Goal: Information Seeking & Learning: Learn about a topic

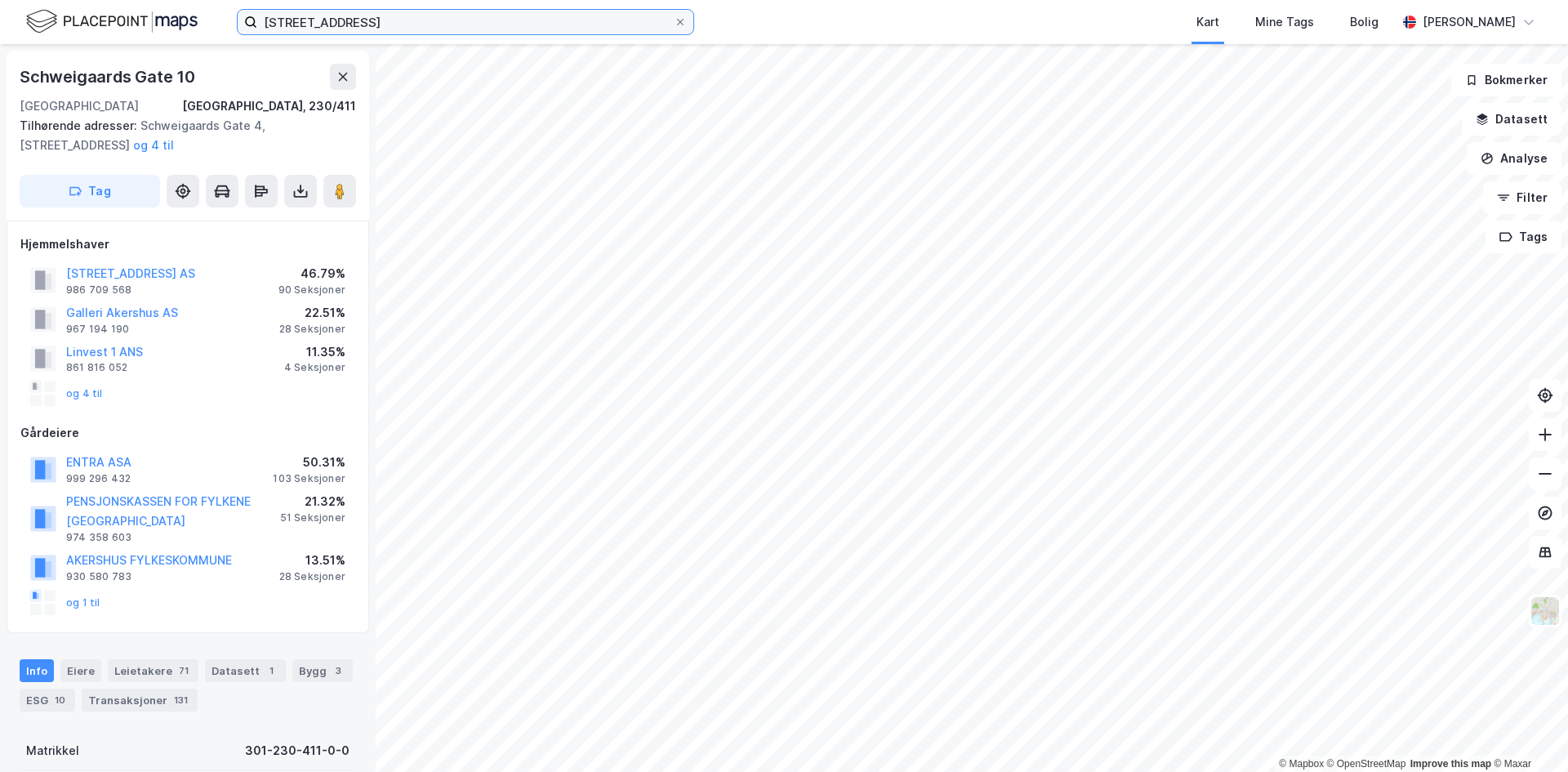
click at [461, 26] on input "[STREET_ADDRESS]" at bounding box center [466, 22] width 417 height 25
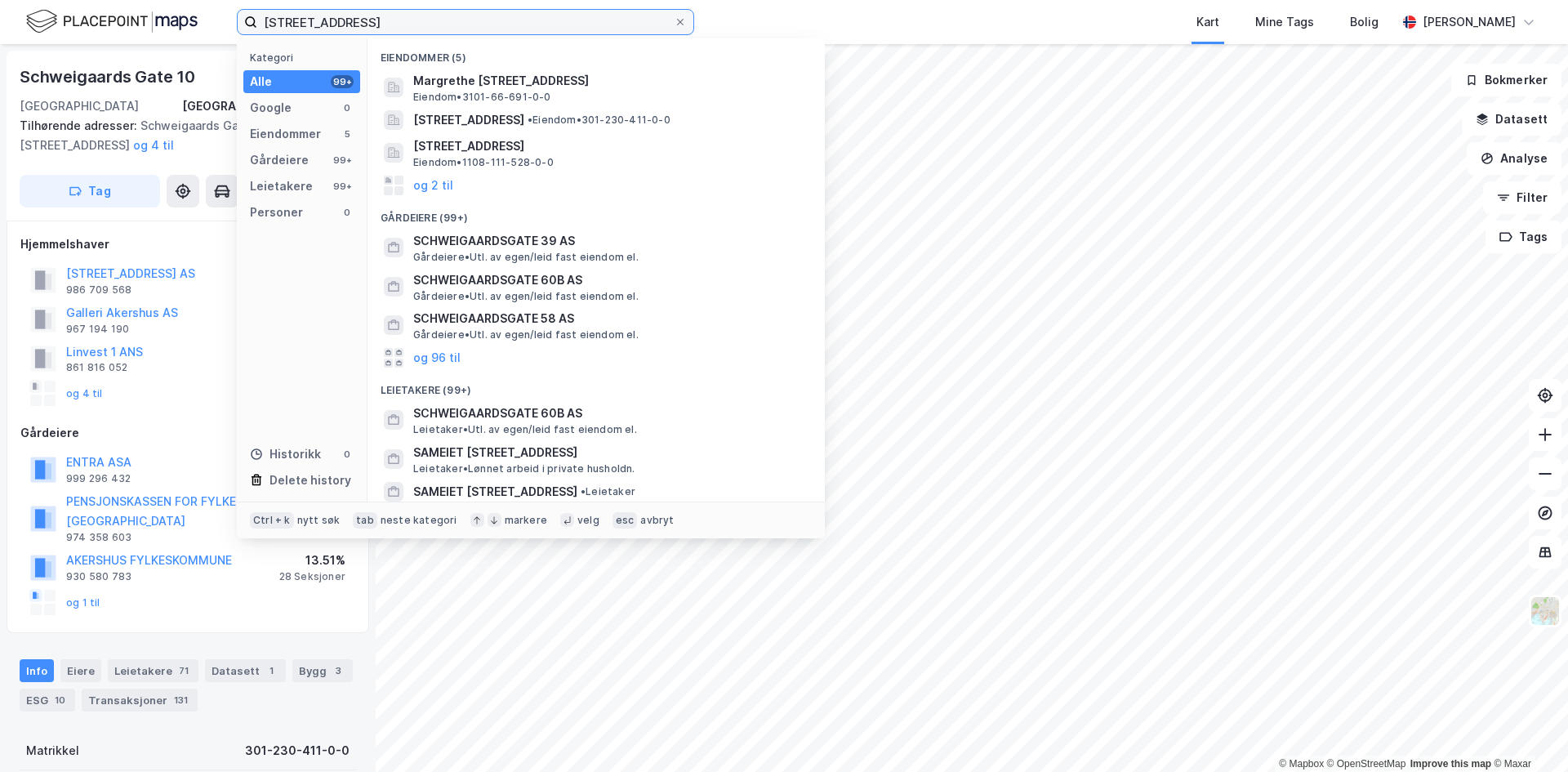
click at [461, 26] on input "[STREET_ADDRESS]" at bounding box center [466, 22] width 417 height 25
click at [460, 25] on input "[STREET_ADDRESS]" at bounding box center [466, 22] width 417 height 25
paste input "Maridalsveien 323"
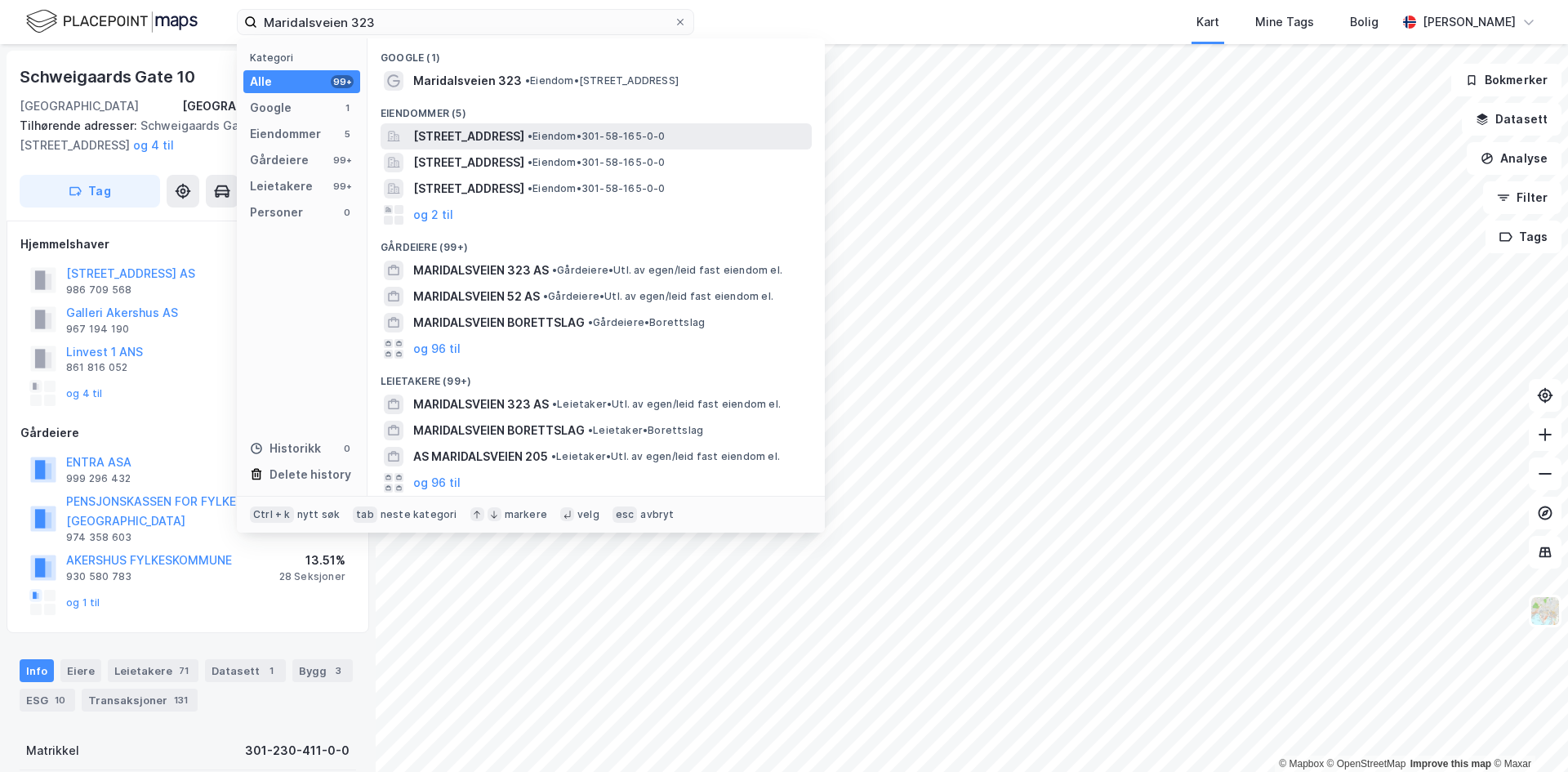
click at [524, 140] on span "[STREET_ADDRESS]" at bounding box center [469, 136] width 111 height 19
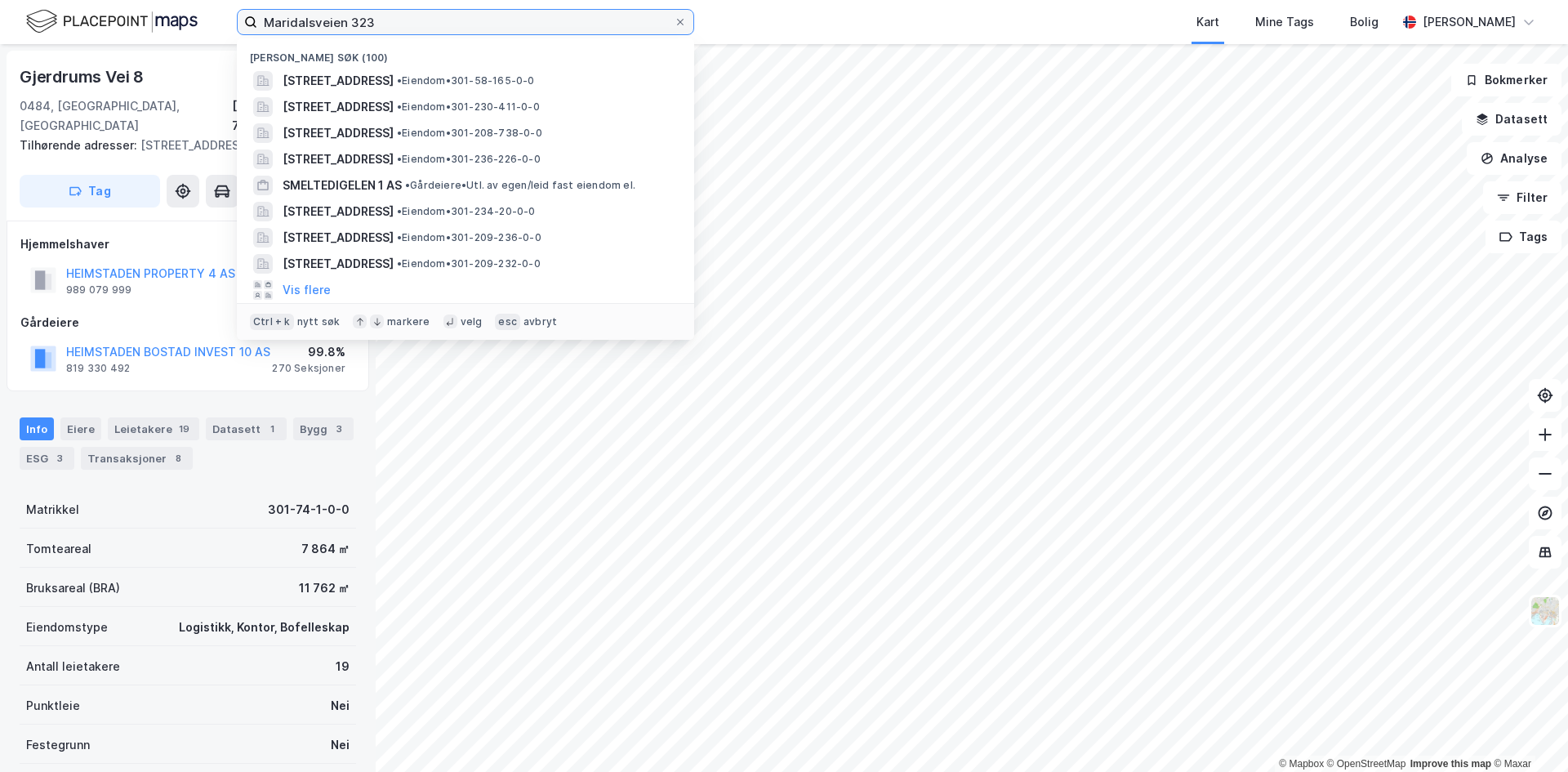
drag, startPoint x: 394, startPoint y: 22, endPoint x: -26, endPoint y: 35, distance: 420.2
click at [0, 35] on html "Maridalsveien 323 [GEOGRAPHIC_DATA] (100) [STREET_ADDRESS] • Eiendom • 301-58-1…" at bounding box center [784, 386] width 1568 height 772
type input "asker"
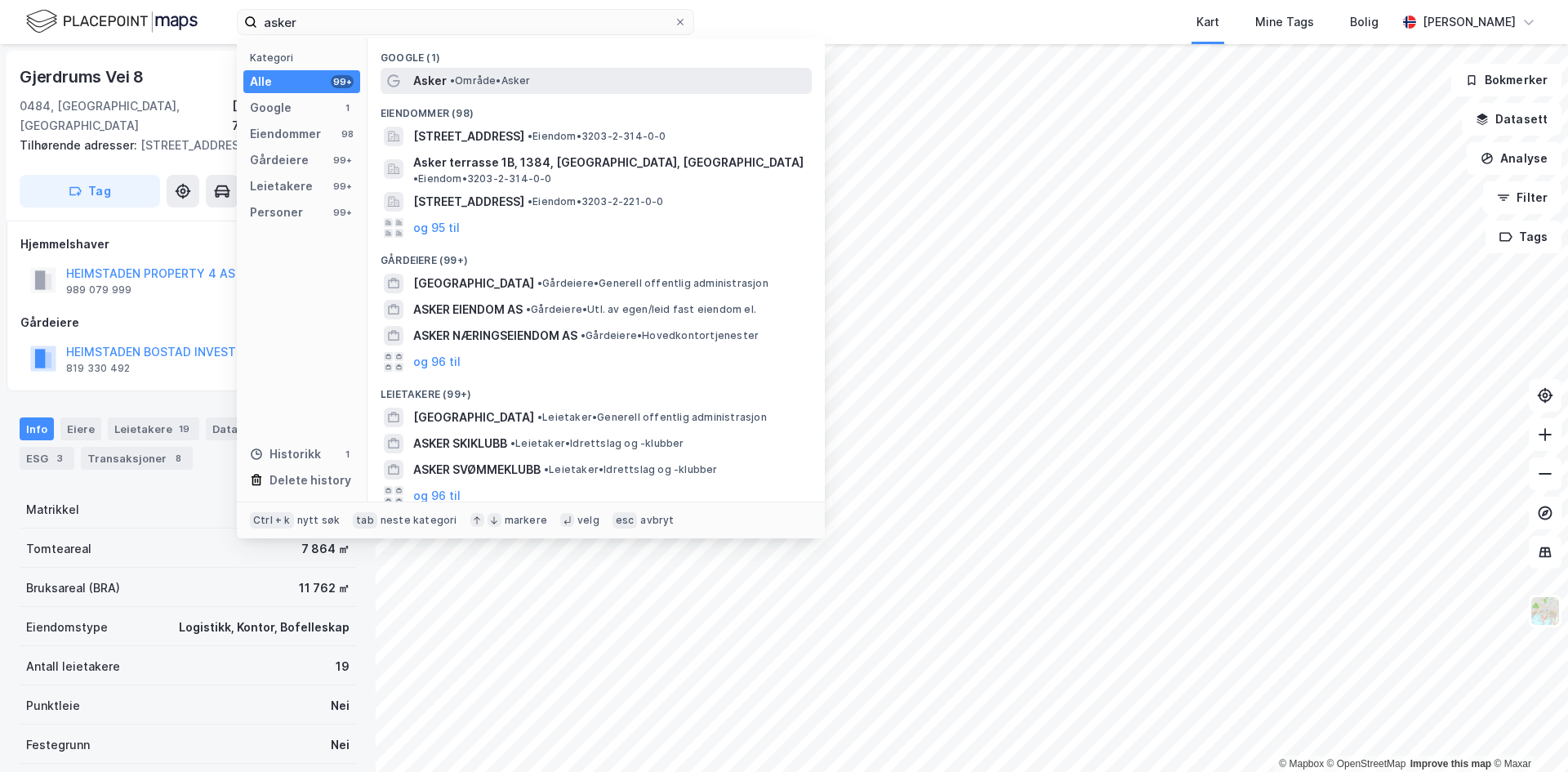
click at [464, 72] on div "Asker • Område • Asker" at bounding box center [610, 80] width 396 height 19
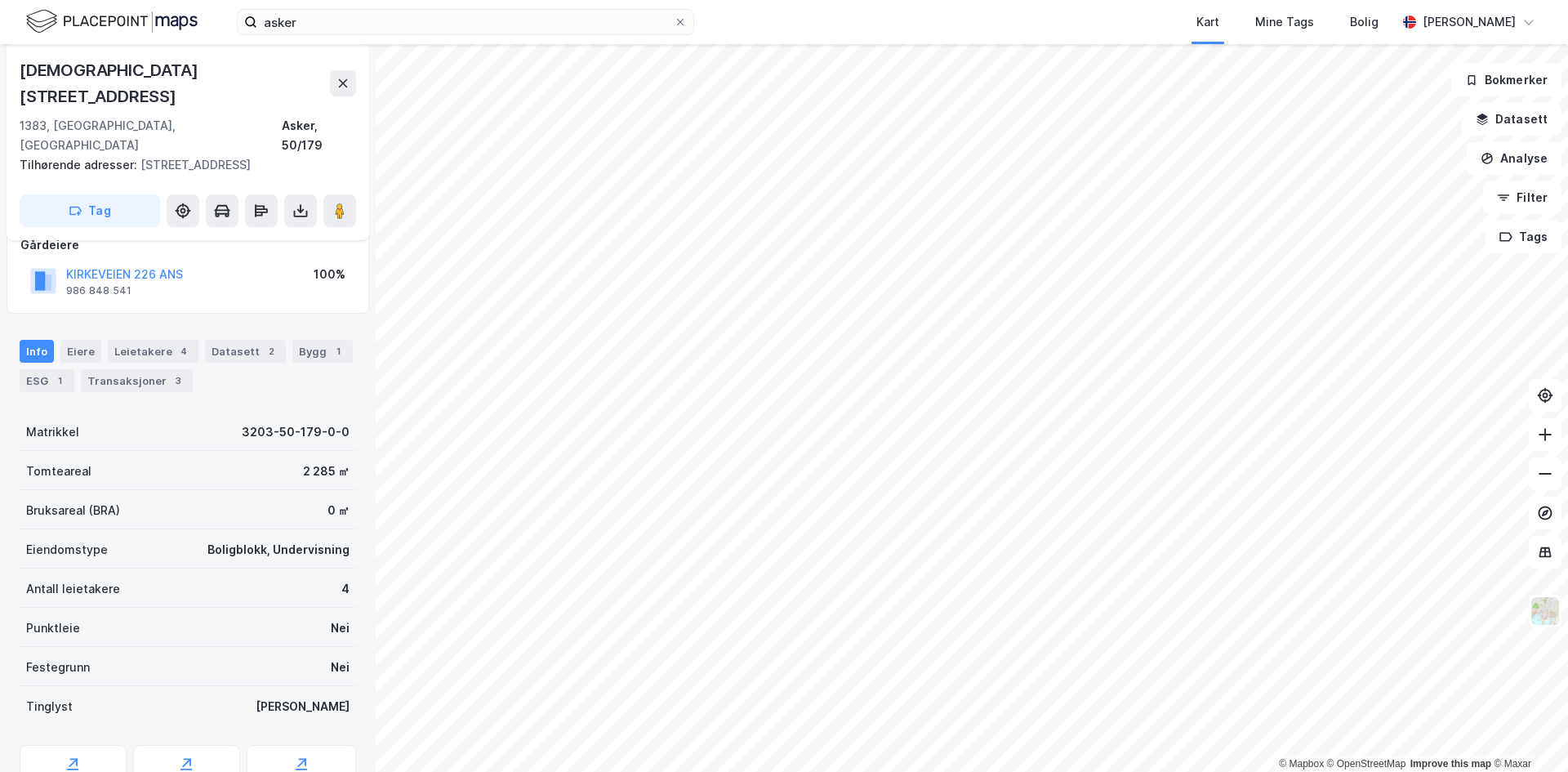
scroll to position [136, 0]
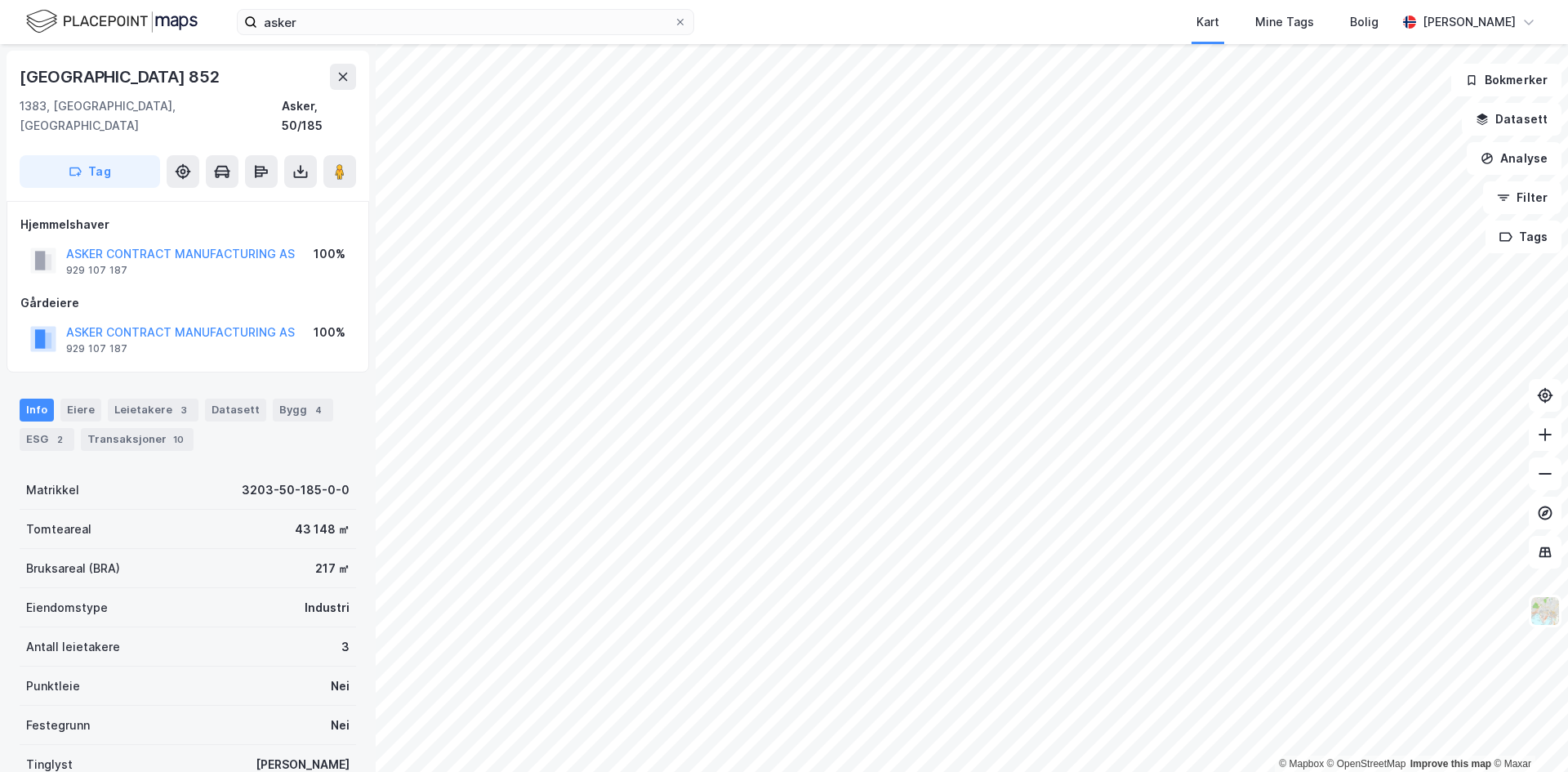
scroll to position [1, 0]
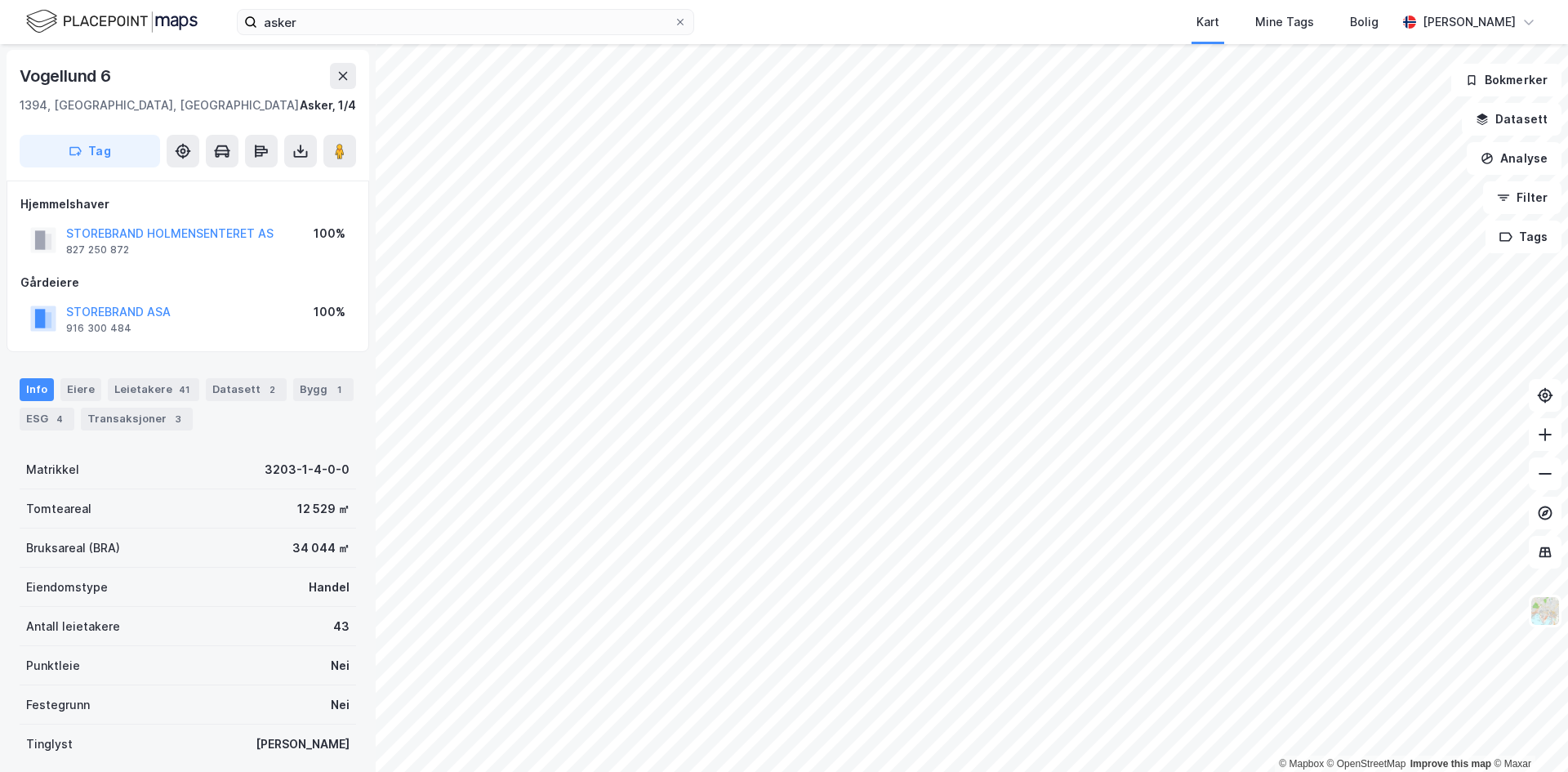
scroll to position [1, 0]
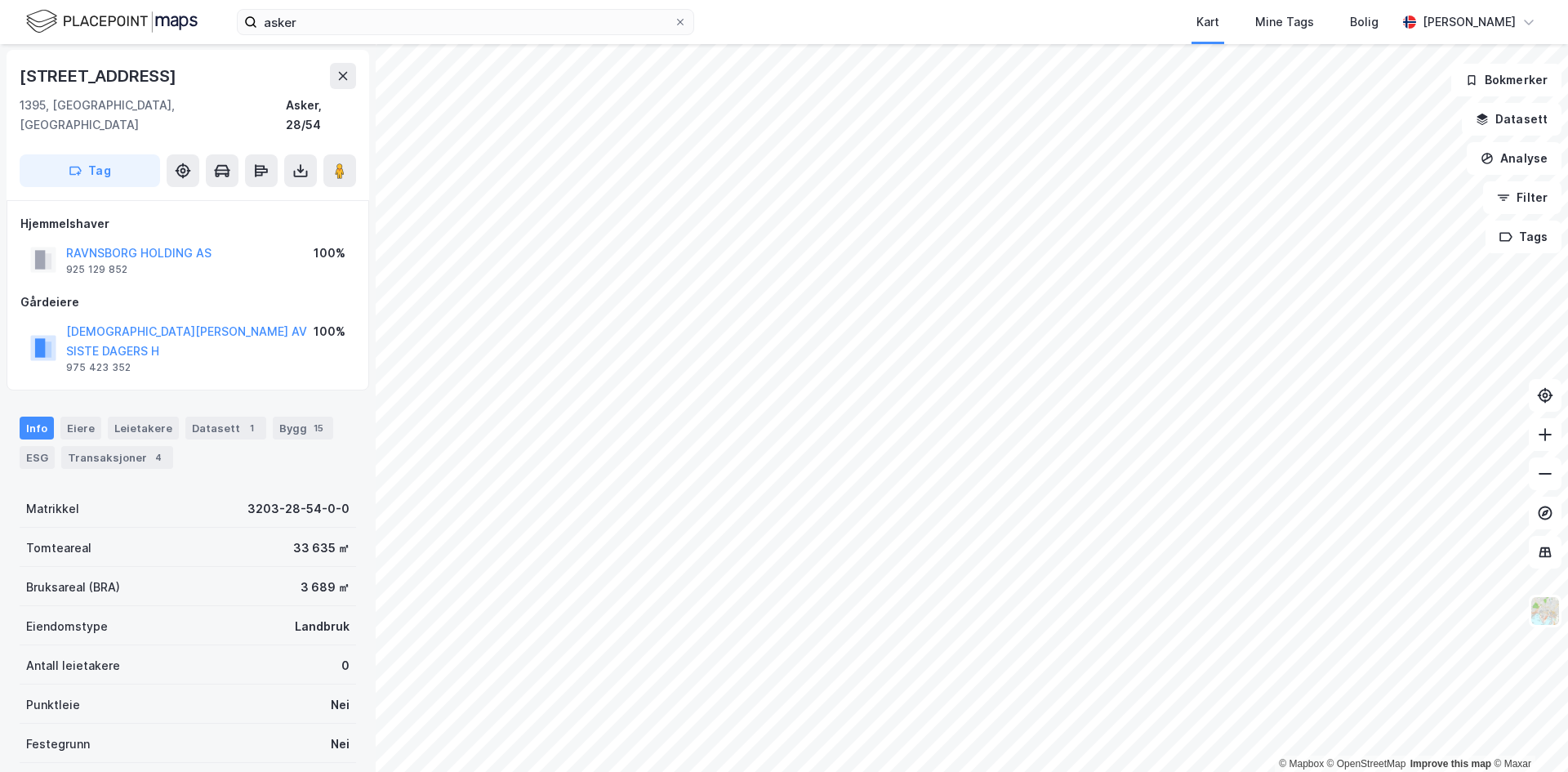
scroll to position [1, 0]
